Goal: Transaction & Acquisition: Purchase product/service

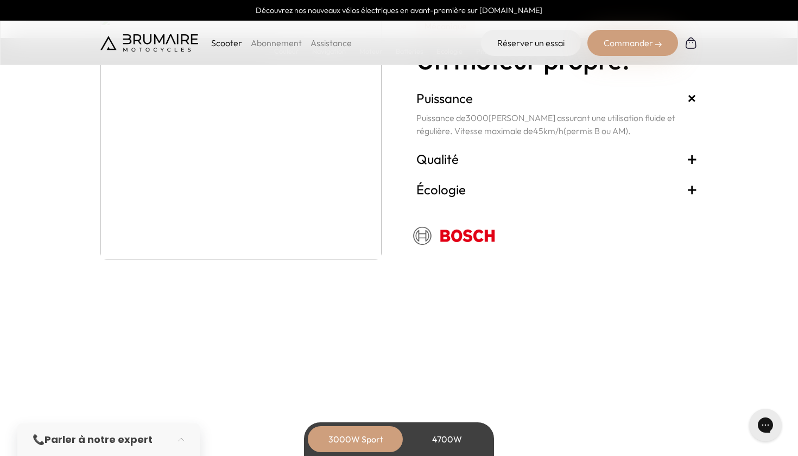
scroll to position [1968, 0]
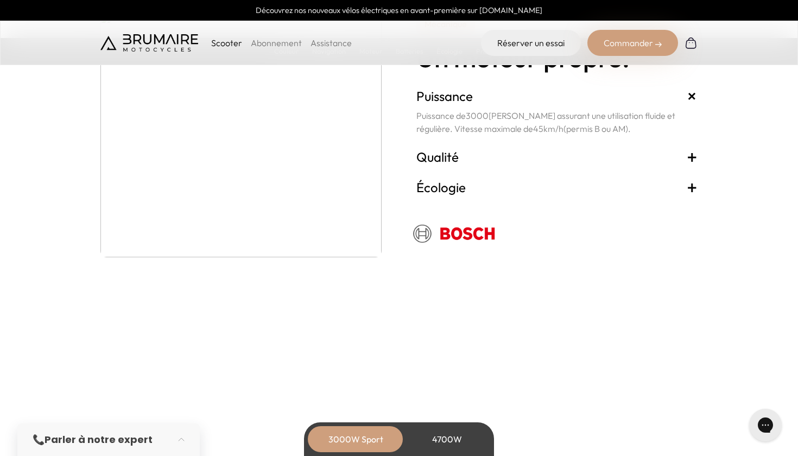
click at [230, 42] on p "Scooter" at bounding box center [226, 42] width 31 height 13
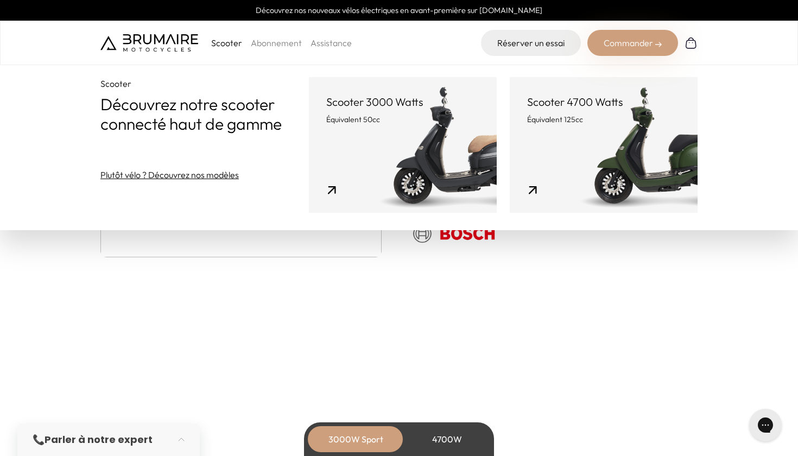
click at [336, 110] on header "Scooter 3000 Watts Équivalent 50cc" at bounding box center [402, 109] width 153 height 30
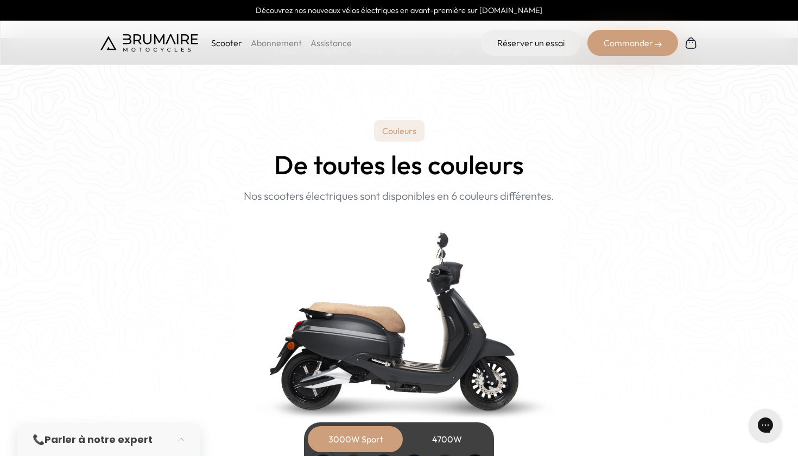
scroll to position [968, 0]
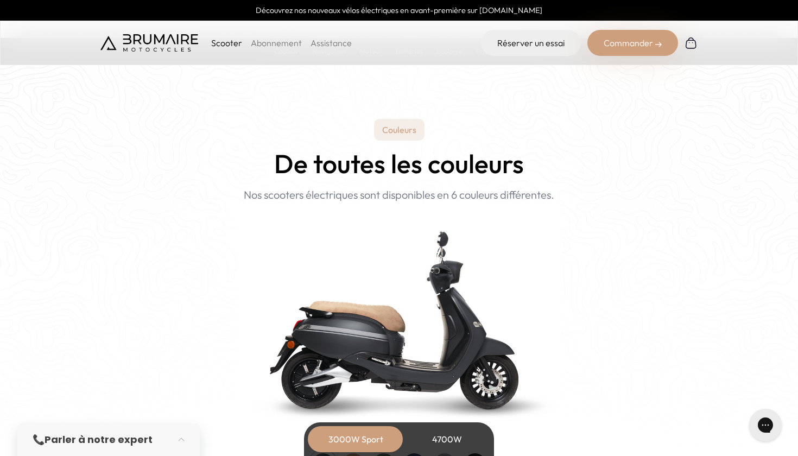
click at [386, 131] on p "Couleurs" at bounding box center [399, 130] width 50 height 22
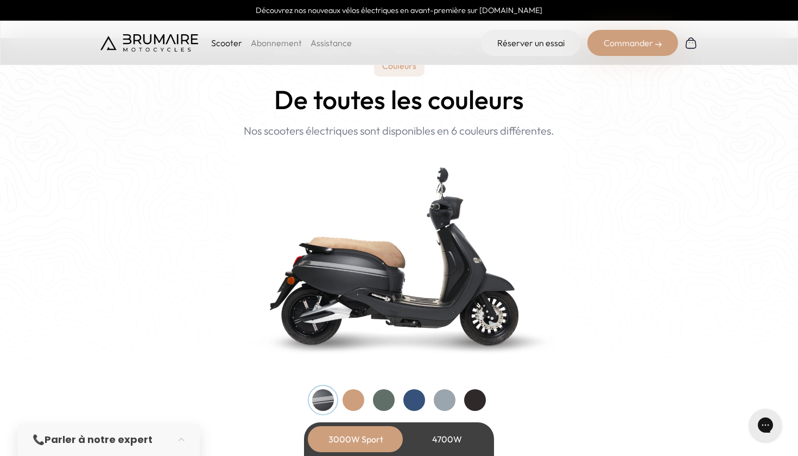
scroll to position [1053, 0]
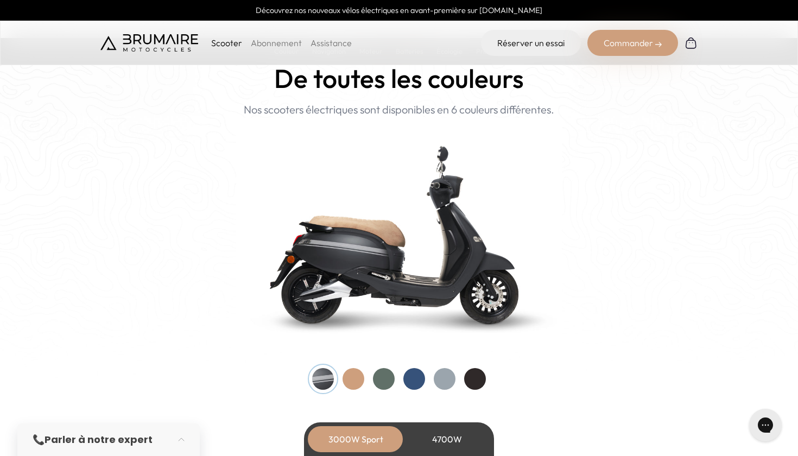
click at [448, 384] on div at bounding box center [445, 379] width 22 height 22
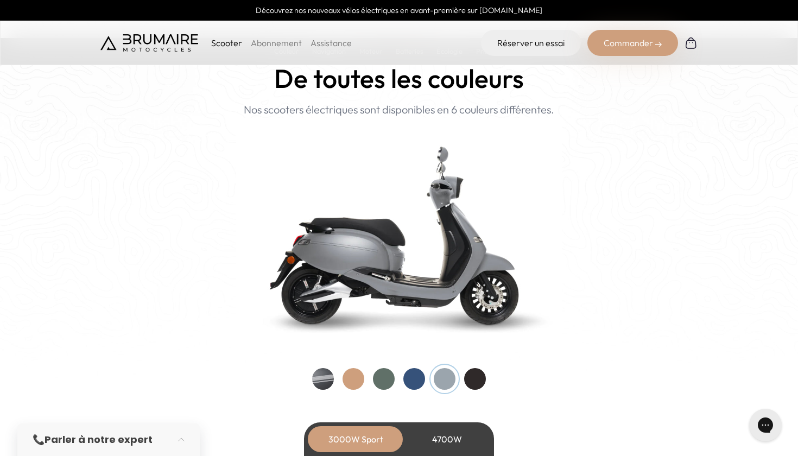
click at [408, 376] on div at bounding box center [414, 379] width 22 height 22
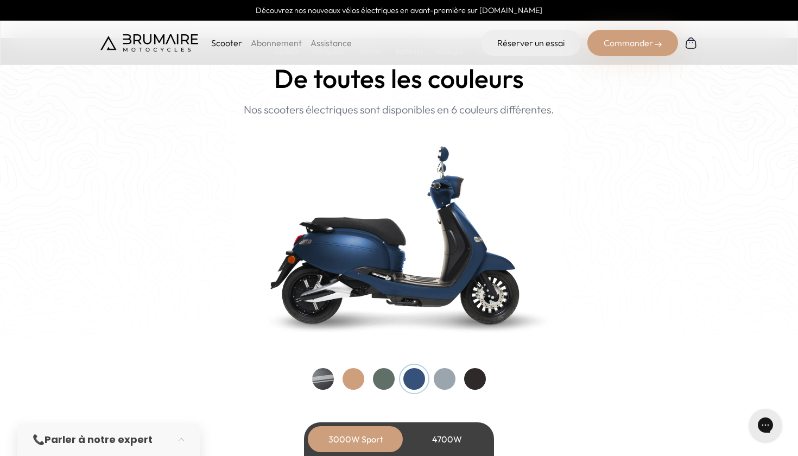
click at [352, 371] on div at bounding box center [353, 379] width 22 height 22
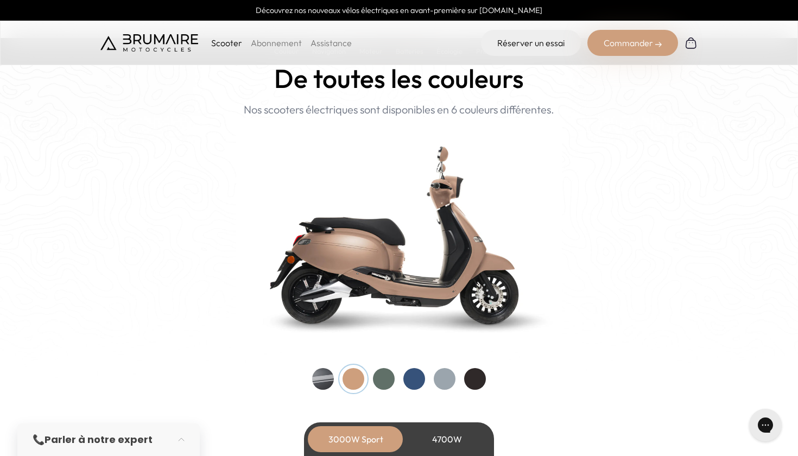
click at [317, 376] on div at bounding box center [323, 379] width 22 height 22
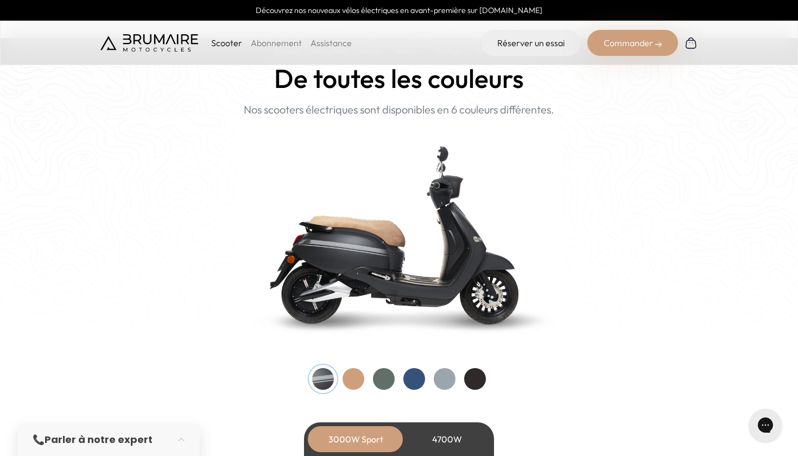
click at [472, 379] on div at bounding box center [475, 379] width 22 height 22
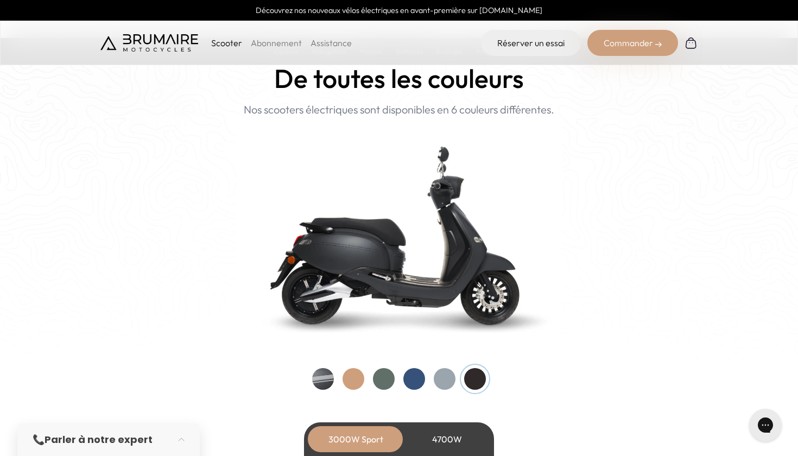
click at [323, 373] on div at bounding box center [323, 379] width 22 height 22
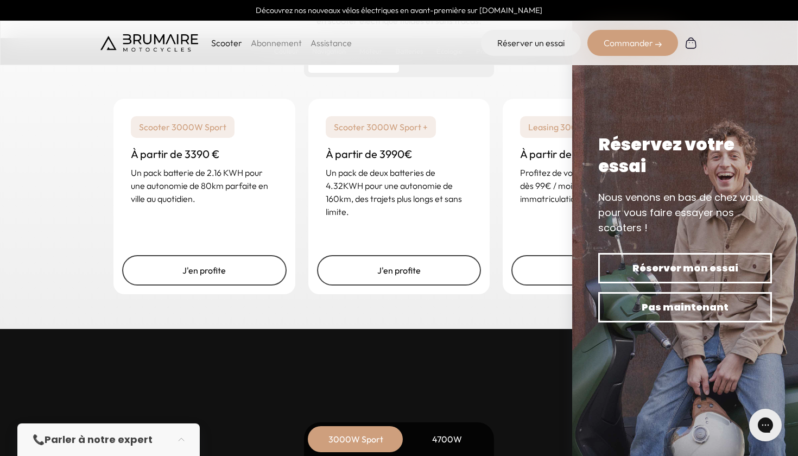
scroll to position [2674, 0]
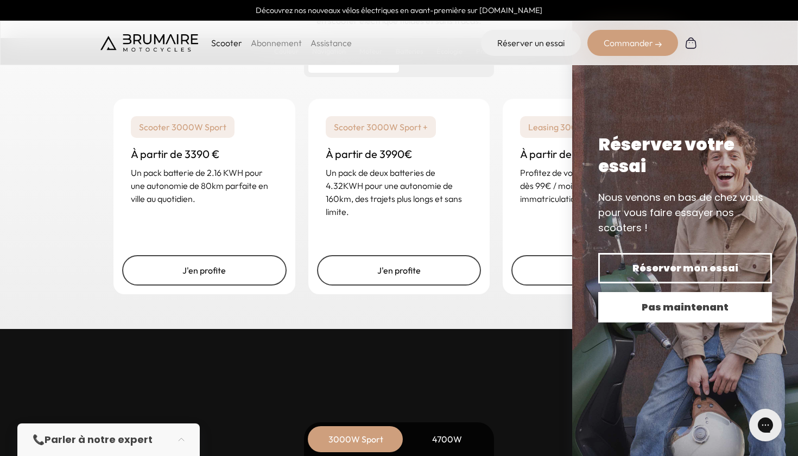
click at [741, 305] on span "Pas maintenant" at bounding box center [685, 307] width 136 height 15
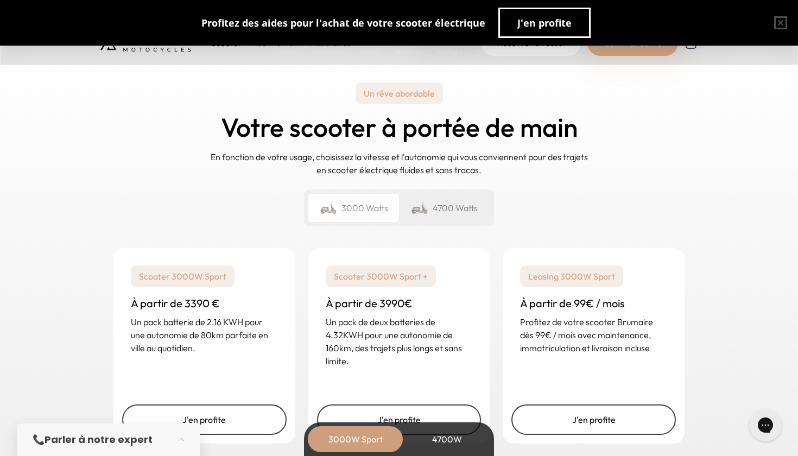
scroll to position [0, 0]
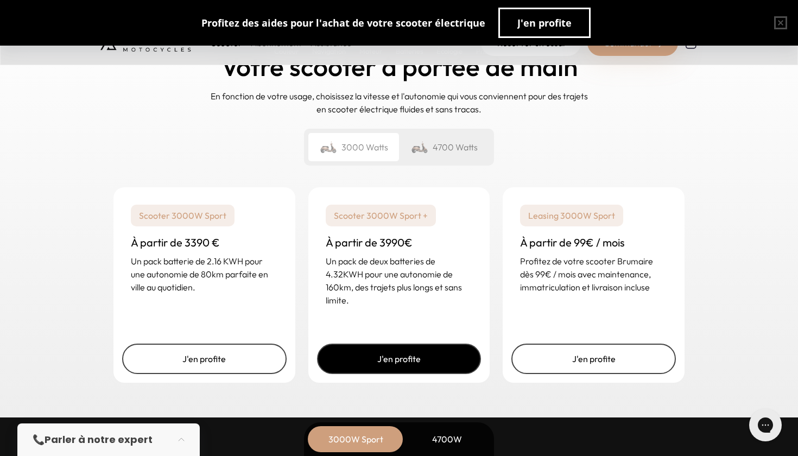
click at [417, 359] on link "J'en profite" at bounding box center [399, 359] width 164 height 30
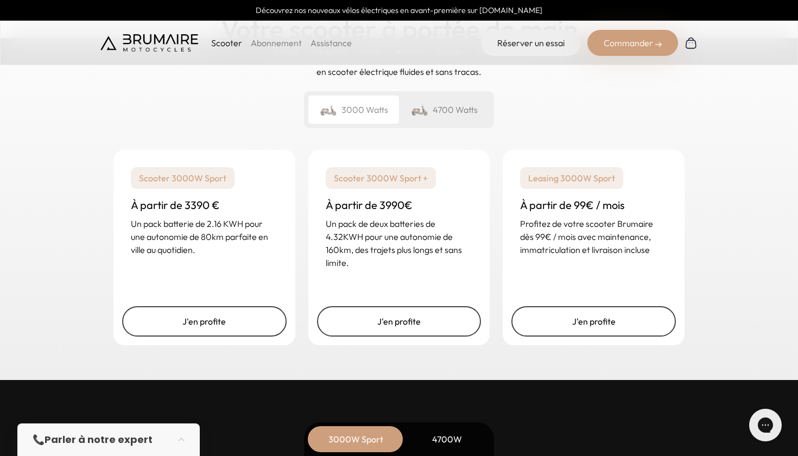
scroll to position [2630, 0]
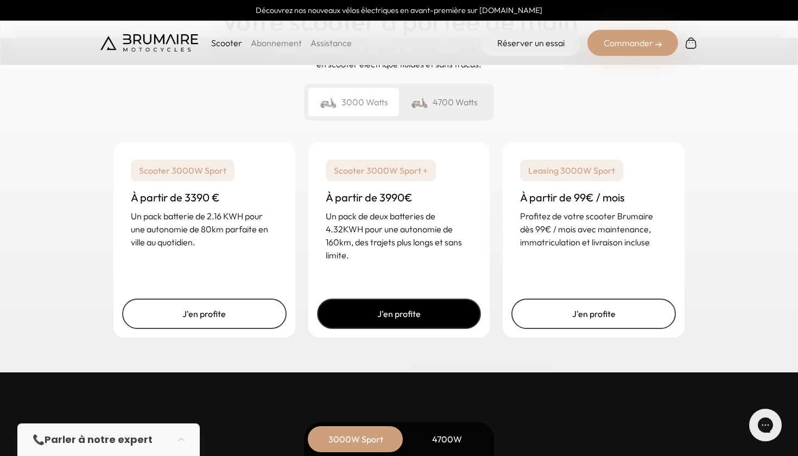
click at [415, 309] on link "J'en profite" at bounding box center [399, 314] width 164 height 30
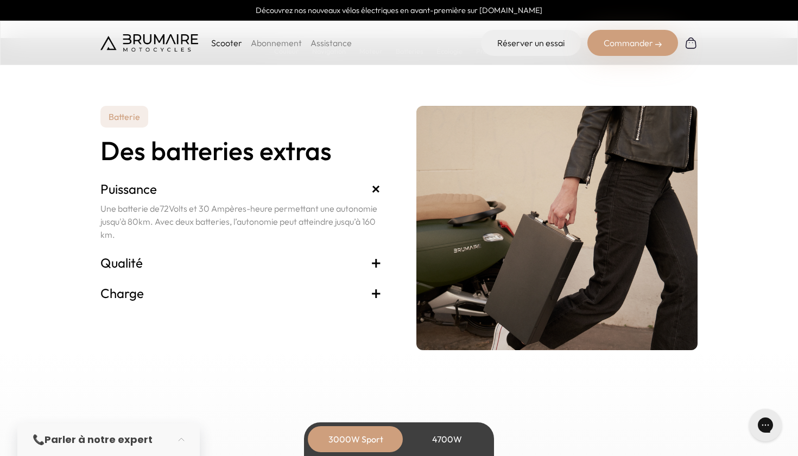
scroll to position [2227, 0]
